Goal: Information Seeking & Learning: Learn about a topic

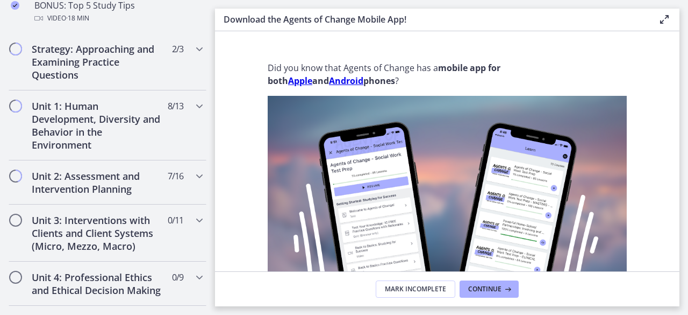
scroll to position [661, 0]
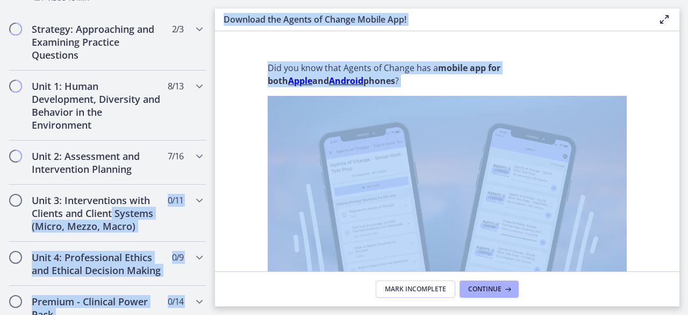
drag, startPoint x: 217, startPoint y: 191, endPoint x: 215, endPoint y: 209, distance: 18.5
click at [215, 209] on div "Go to Dashboard Go to Dashboard Agents of Change - Social Work Test Prep - CLIN…" at bounding box center [344, 157] width 688 height 315
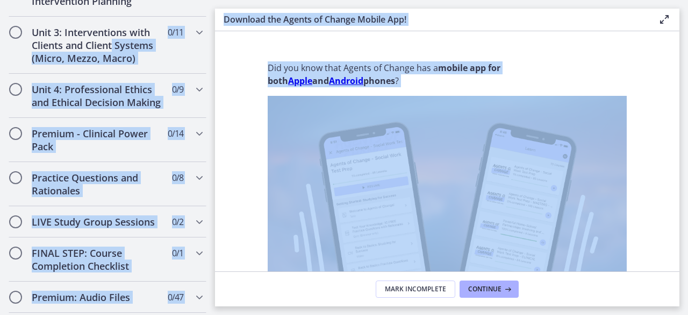
scroll to position [846, 0]
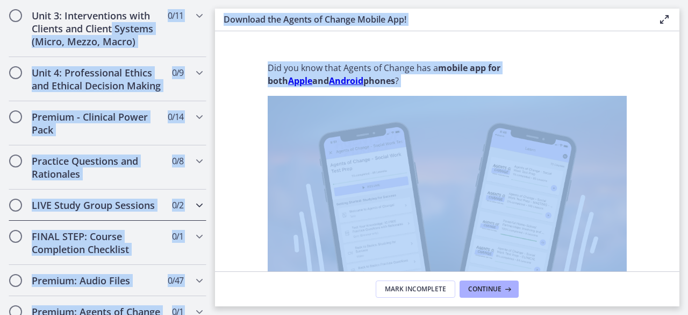
click at [198, 220] on div "LIVE Study Group Sessions 0 / 2 Completed" at bounding box center [107, 204] width 215 height 31
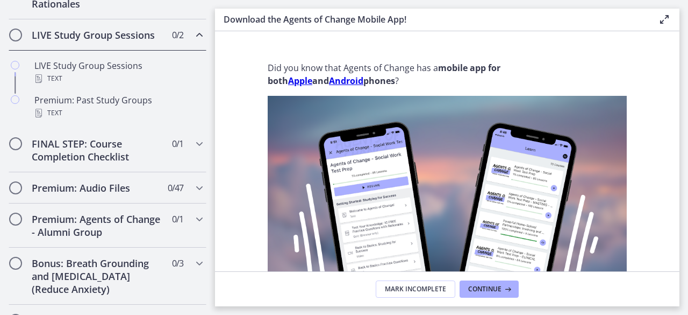
scroll to position [420, 0]
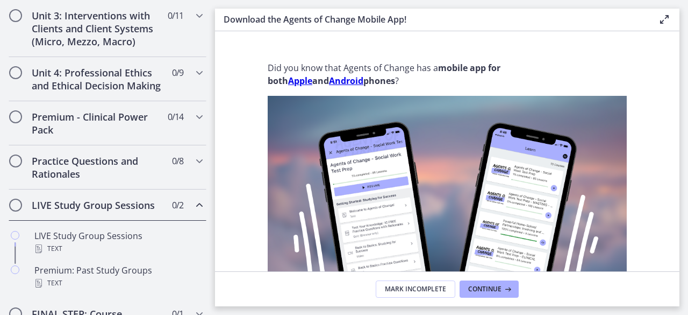
click at [104, 211] on h2 "LIVE Study Group Sessions" at bounding box center [97, 204] width 131 height 13
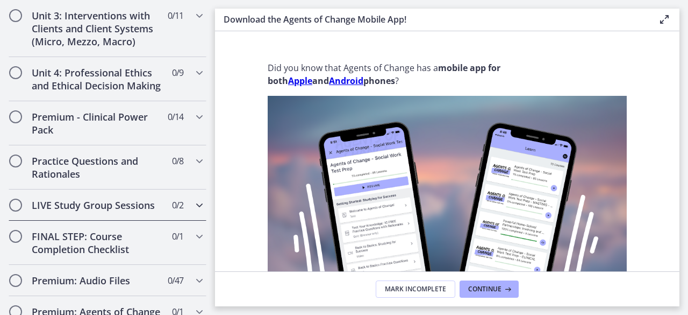
click at [97, 211] on h2 "LIVE Study Group Sessions" at bounding box center [97, 204] width 131 height 13
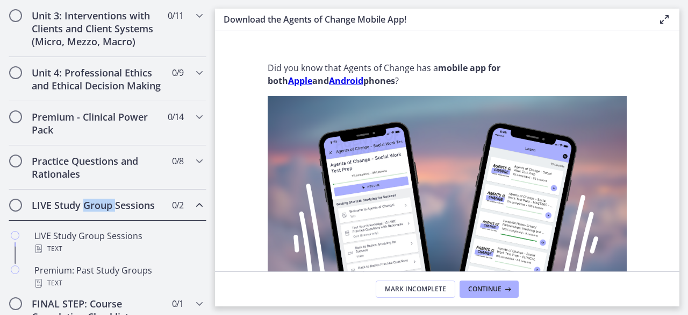
click at [97, 211] on h2 "LIVE Study Group Sessions" at bounding box center [97, 204] width 131 height 13
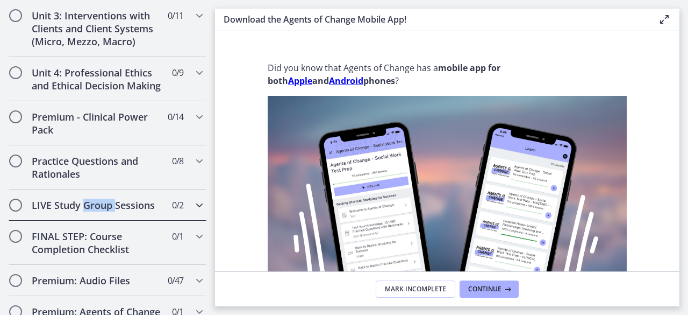
click at [98, 217] on div "LIVE Study Group Sessions 0 / 2 Completed" at bounding box center [108, 204] width 198 height 31
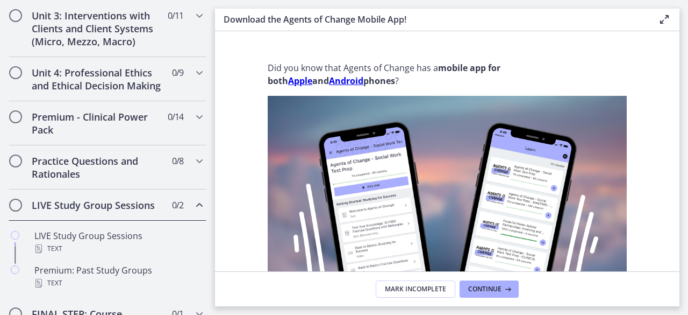
drag, startPoint x: 215, startPoint y: 193, endPoint x: 218, endPoint y: 201, distance: 8.5
click at [218, 201] on section "Did you know that Agents of Change has a mobile app for both Apple and Android …" at bounding box center [447, 151] width 465 height 240
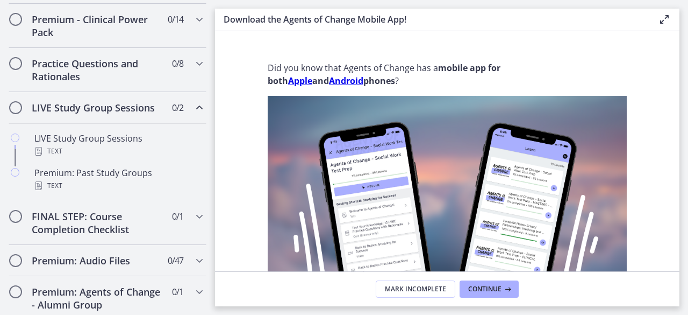
scroll to position [518, 0]
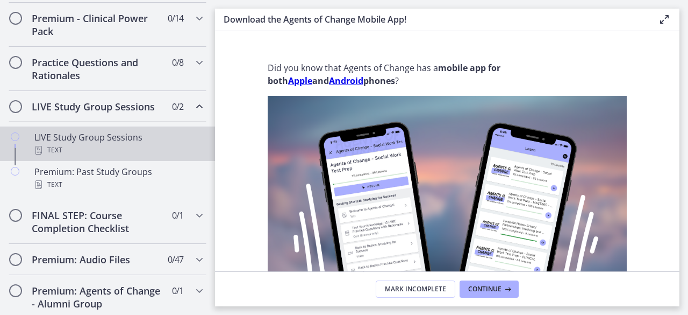
click at [95, 156] on div "Text" at bounding box center [118, 150] width 168 height 13
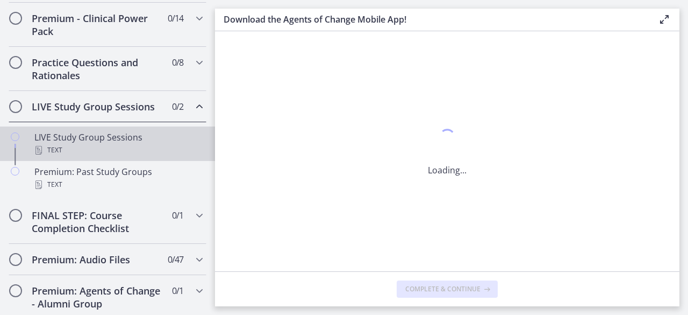
click at [95, 156] on div "Text" at bounding box center [118, 150] width 168 height 13
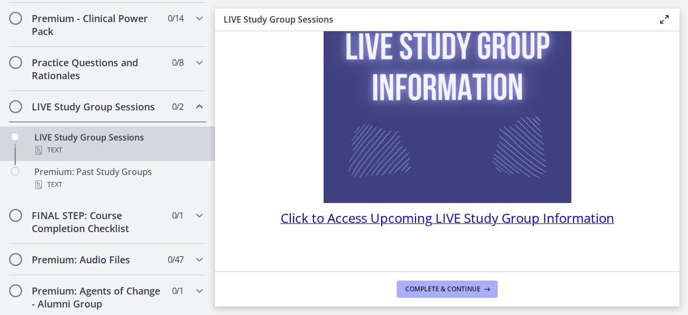
scroll to position [149, 0]
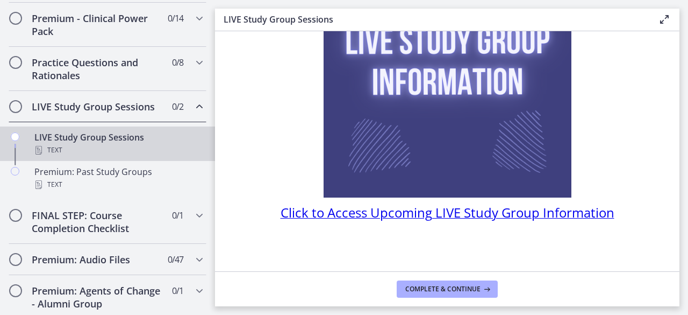
click at [60, 156] on div "LIVE Study Group Sessions Text" at bounding box center [118, 144] width 168 height 26
click at [348, 219] on span "Click to Access Upcoming LIVE Study Group Information" at bounding box center [448, 212] width 334 height 18
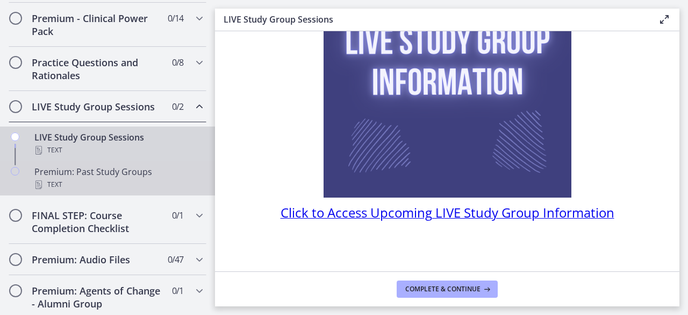
click at [100, 191] on div "Premium: Past Study Groups Text" at bounding box center [118, 178] width 168 height 26
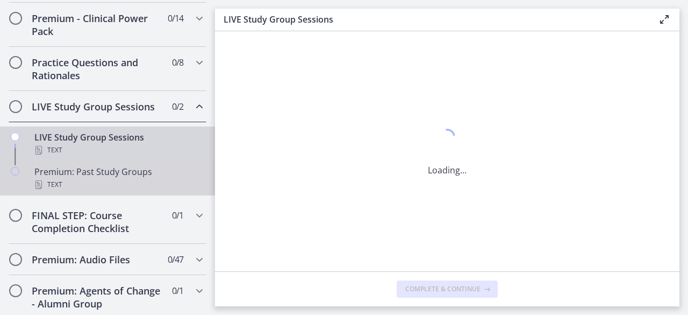
scroll to position [0, 0]
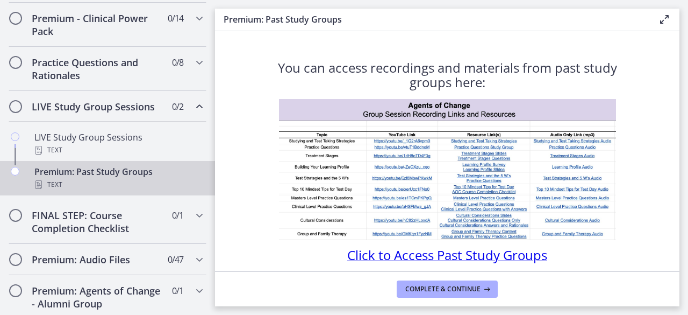
click at [536, 138] on img at bounding box center [447, 169] width 337 height 141
click at [97, 234] on h2 "FINAL STEP: Course Completion Checklist" at bounding box center [97, 222] width 131 height 26
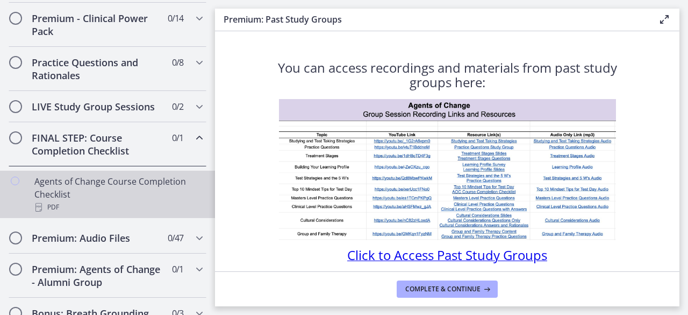
click at [76, 213] on div "PDF" at bounding box center [118, 207] width 168 height 13
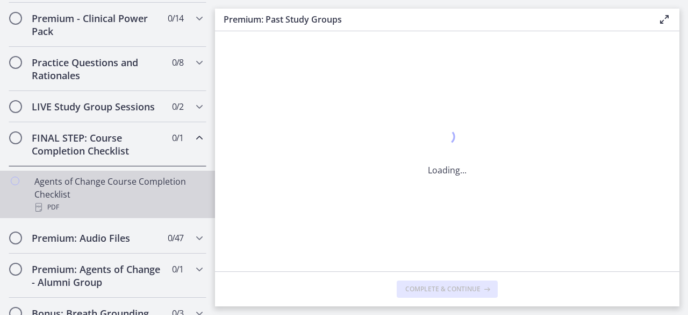
click at [76, 213] on div "PDF" at bounding box center [118, 207] width 168 height 13
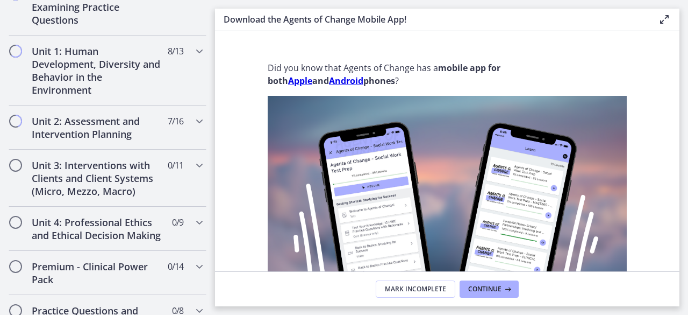
scroll to position [703, 0]
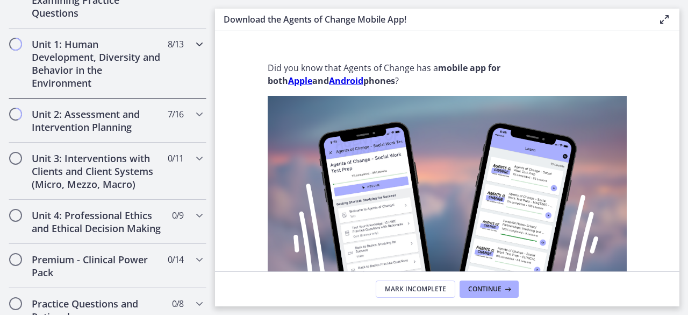
click at [59, 77] on h2 "Unit 1: Human Development, Diversity and Behavior in the Environment" at bounding box center [97, 64] width 131 height 52
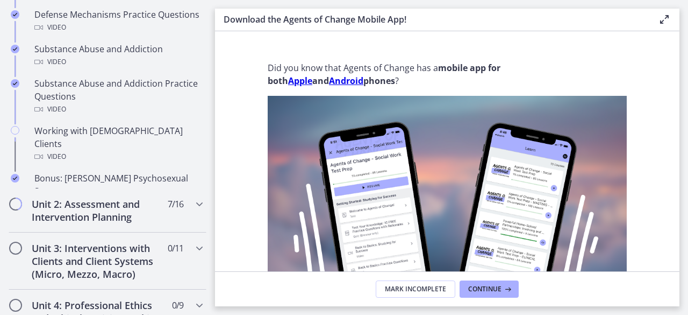
scroll to position [277, 0]
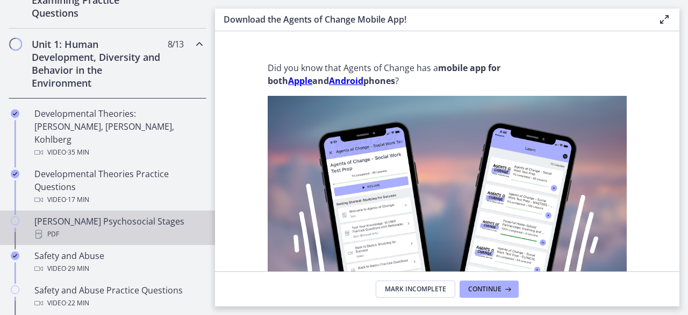
click at [53, 215] on div "[PERSON_NAME] Psychosocial Stages PDF" at bounding box center [118, 228] width 168 height 26
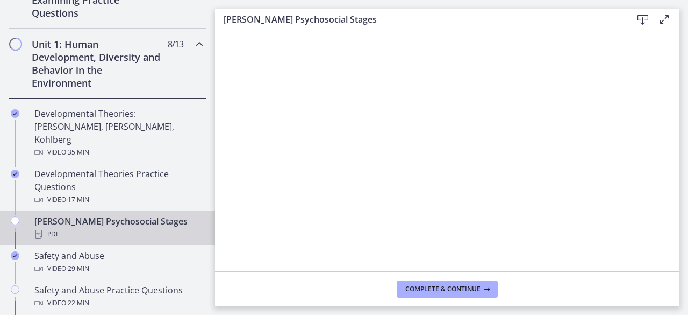
click at [645, 18] on icon at bounding box center [643, 19] width 13 height 13
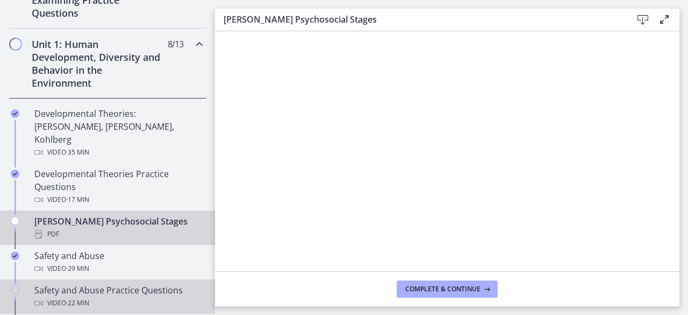
click at [74, 279] on link "Safety and Abuse Practice Questions Video · 22 min" at bounding box center [107, 296] width 215 height 34
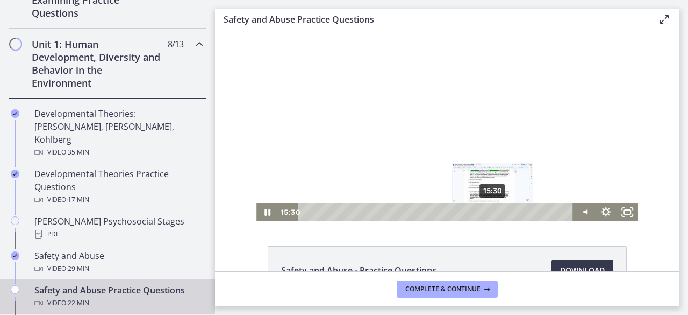
click at [489, 220] on div "15:30" at bounding box center [437, 212] width 262 height 18
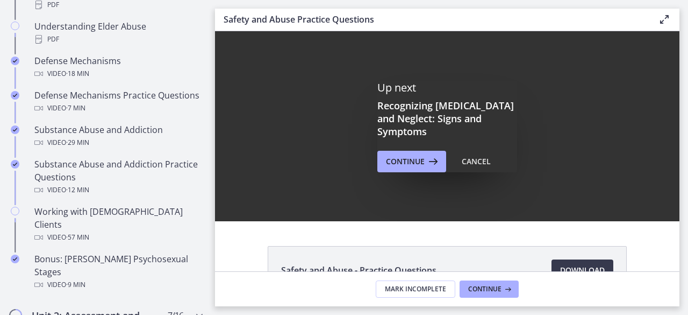
scroll to position [643, 0]
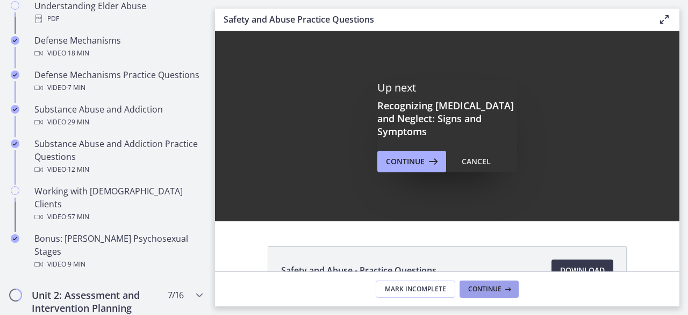
click at [482, 280] on button "Continue" at bounding box center [489, 288] width 59 height 17
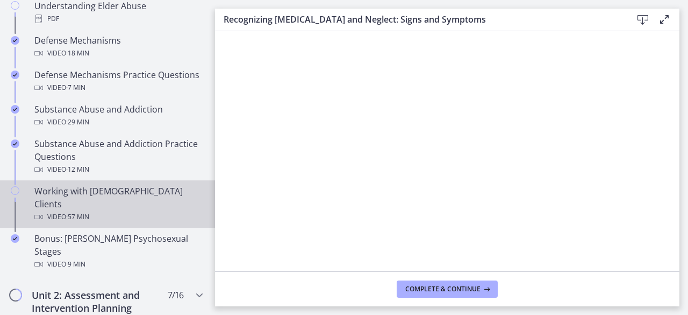
click at [65, 210] on div "Video · 57 min" at bounding box center [118, 216] width 168 height 13
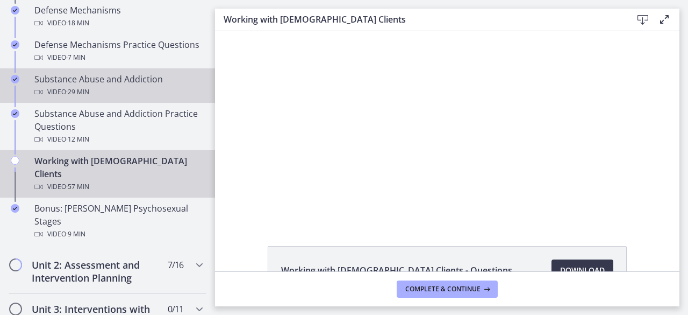
scroll to position [674, 0]
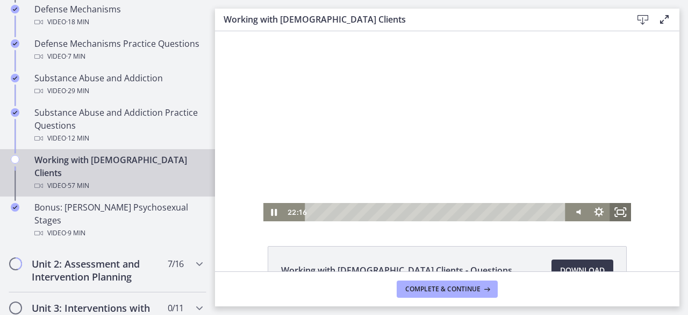
drag, startPoint x: 831, startPoint y: 295, endPoint x: 616, endPoint y: 217, distance: 228.7
click at [616, 217] on icon "Fullscreen" at bounding box center [621, 212] width 22 height 18
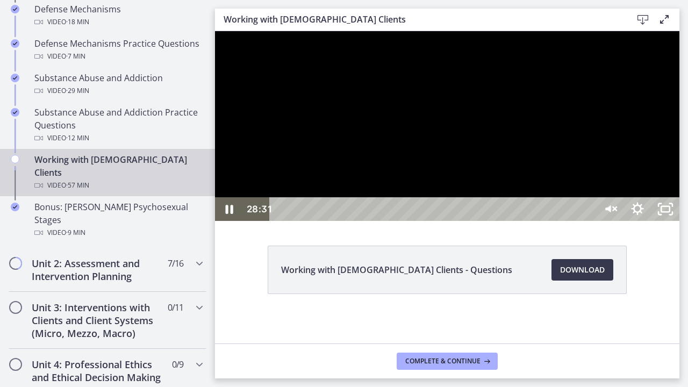
click at [672, 166] on div at bounding box center [447, 126] width 465 height 190
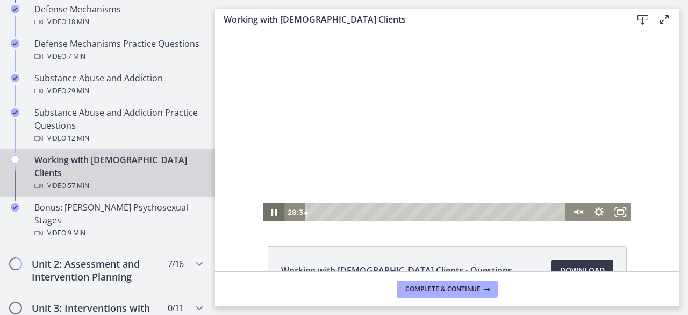
click at [274, 217] on icon "Pause" at bounding box center [274, 212] width 22 height 18
click at [274, 217] on icon "Play Video" at bounding box center [275, 212] width 26 height 22
click at [449, 221] on html "Click for sound @keyframes VOLUME_SMALL_WAVE_FLASH { 0% { opacity: 0; } 33% { o…" at bounding box center [447, 126] width 465 height 190
click at [272, 219] on icon "Pause" at bounding box center [274, 212] width 22 height 18
click at [565, 218] on icon "Unmute" at bounding box center [578, 212] width 26 height 22
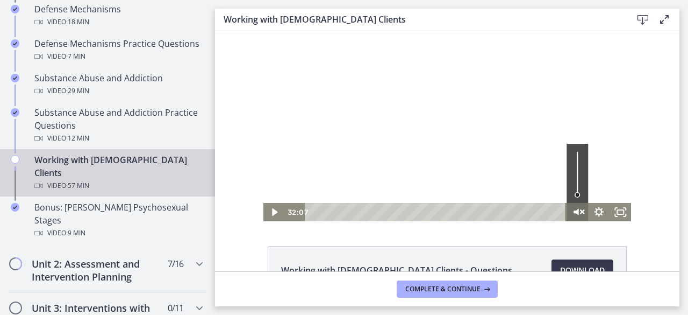
click at [575, 216] on icon "Unmute" at bounding box center [578, 212] width 26 height 22
drag, startPoint x: 572, startPoint y: 200, endPoint x: 585, endPoint y: 135, distance: 66.3
click at [585, 135] on div "Click for sound @keyframes VOLUME_SMALL_WAVE_FLASH { 0% { opacity: 0; } 33% { o…" at bounding box center [447, 126] width 368 height 190
click at [272, 213] on icon "Play Video" at bounding box center [275, 212] width 6 height 9
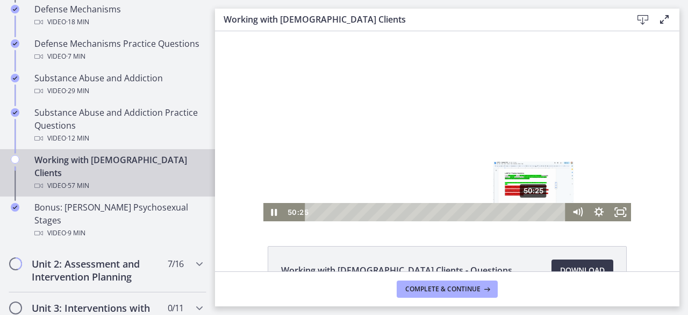
click at [530, 213] on div "50:25" at bounding box center [437, 212] width 248 height 18
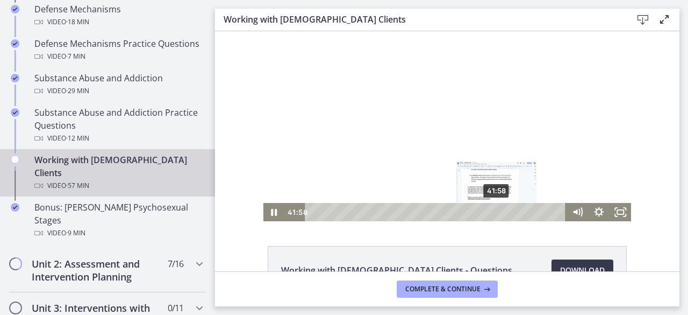
click at [492, 211] on div "41:58" at bounding box center [437, 212] width 248 height 18
drag, startPoint x: 834, startPoint y: 294, endPoint x: 619, endPoint y: 216, distance: 228.7
click at [619, 216] on icon "Fullscreen" at bounding box center [621, 212] width 22 height 18
click at [619, 262] on li "Working with [DEMOGRAPHIC_DATA] Clients - Questions Download Opens in a new win…" at bounding box center [447, 270] width 359 height 48
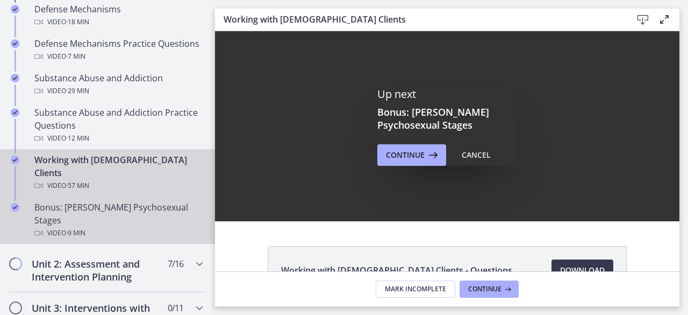
scroll to position [0, 0]
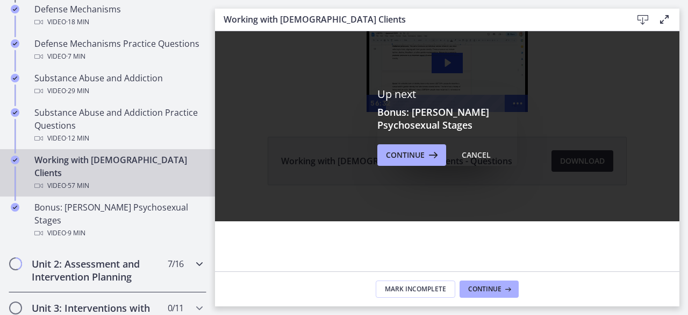
click at [102, 257] on h2 "Unit 2: Assessment and Intervention Planning" at bounding box center [97, 270] width 131 height 26
click at [102, 248] on div "Unit 2: Assessment and Intervention Planning 7 / 16 Completed Biopsychosocial A…" at bounding box center [107, 270] width 215 height 44
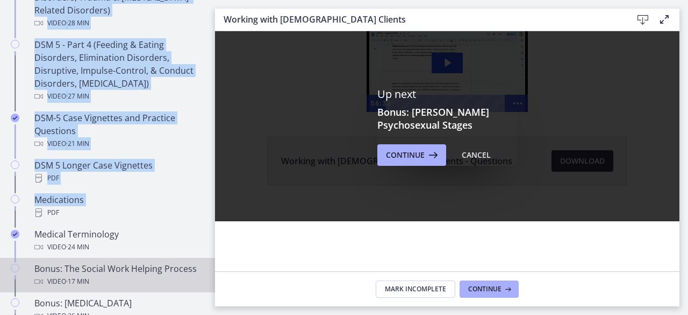
click at [98, 273] on div "Bonus: The Social Work Helping Process Video · 17 min" at bounding box center [118, 275] width 168 height 26
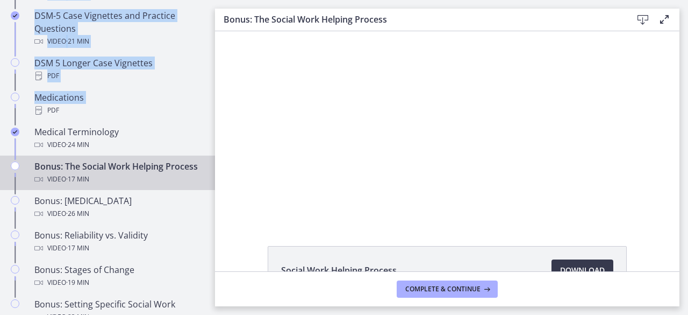
scroll to position [781, 0]
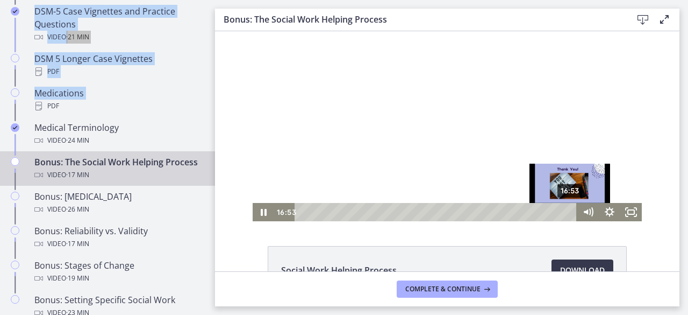
click at [567, 211] on div "Playbar" at bounding box center [570, 212] width 6 height 6
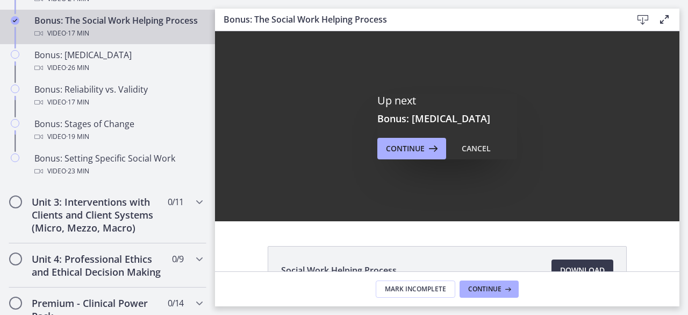
scroll to position [935, 0]
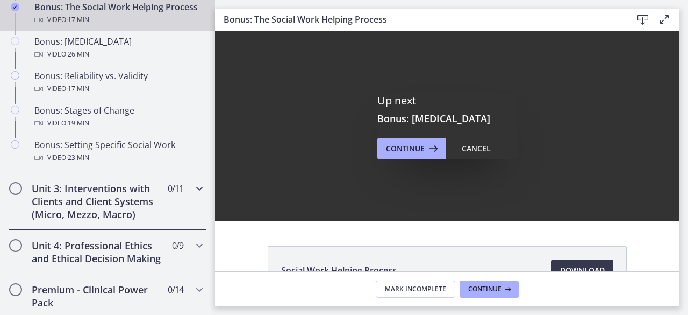
click at [74, 195] on h2 "Unit 3: Interventions with Clients and Client Systems (Micro, Mezzo, Macro)" at bounding box center [97, 201] width 131 height 39
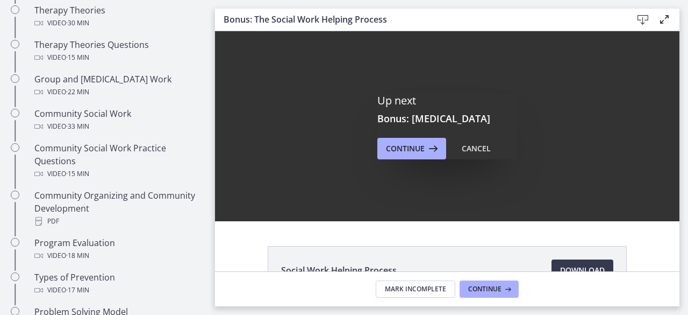
scroll to position [514, 0]
